Goal: Navigation & Orientation: Find specific page/section

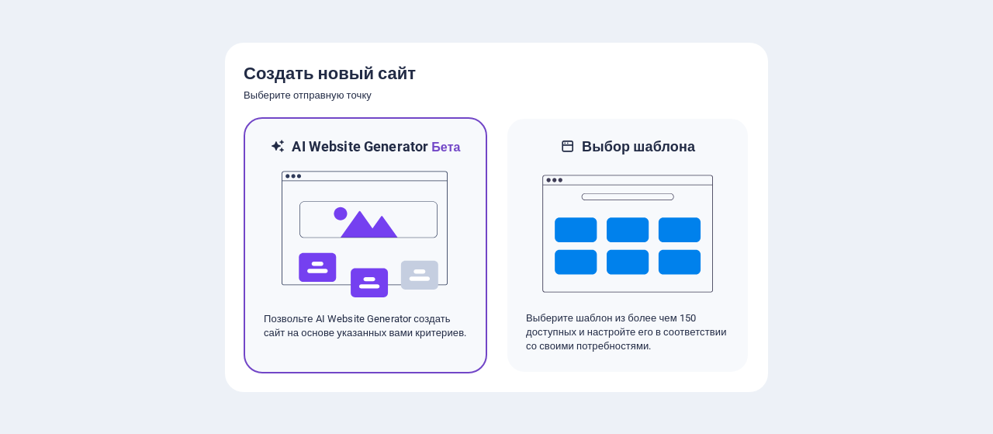
click at [383, 265] on img at bounding box center [365, 234] width 171 height 155
click at [439, 206] on img at bounding box center [365, 234] width 171 height 155
